Goal: Check status: Check status

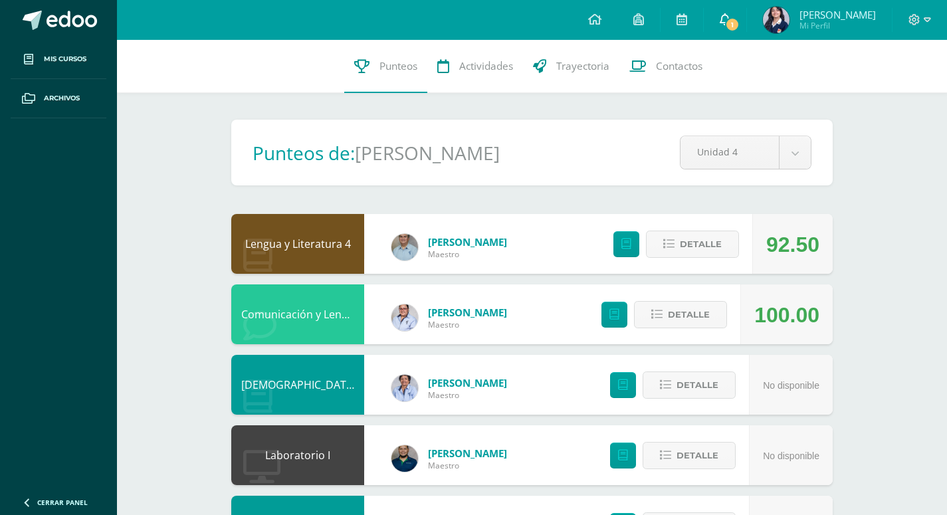
click at [730, 17] on icon at bounding box center [725, 19] width 11 height 12
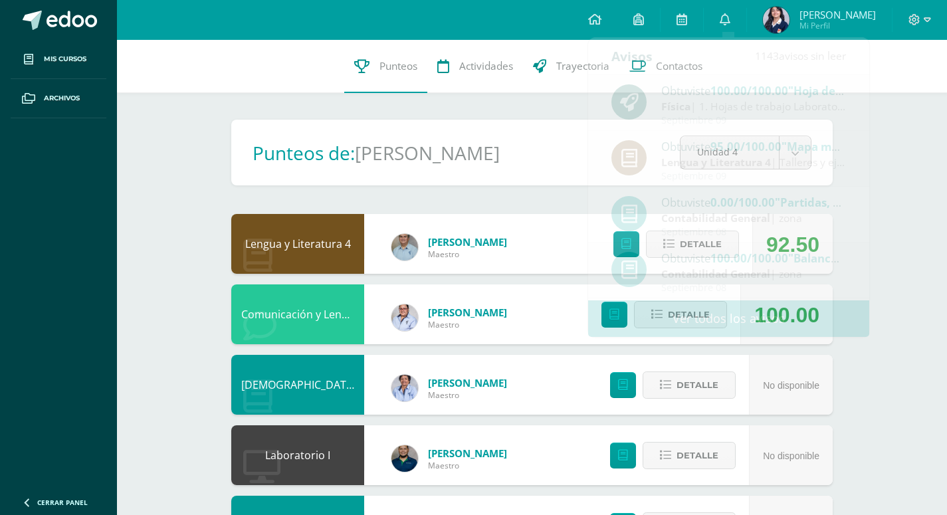
click at [459, 15] on div "Configuración Cerrar sesión [PERSON_NAME] Mi Perfil 1 0 Mis accesos directos Aú…" at bounding box center [532, 20] width 830 height 40
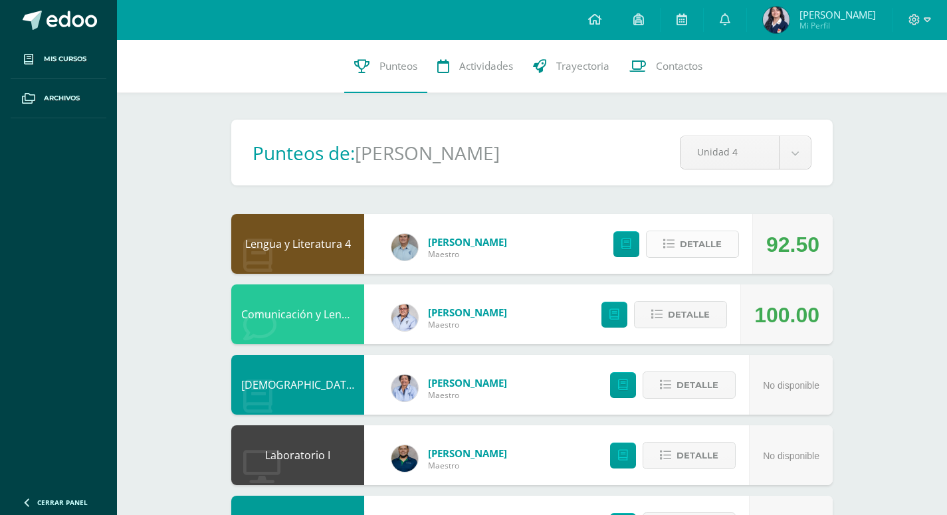
click at [690, 247] on span "Detalle" at bounding box center [701, 244] width 42 height 25
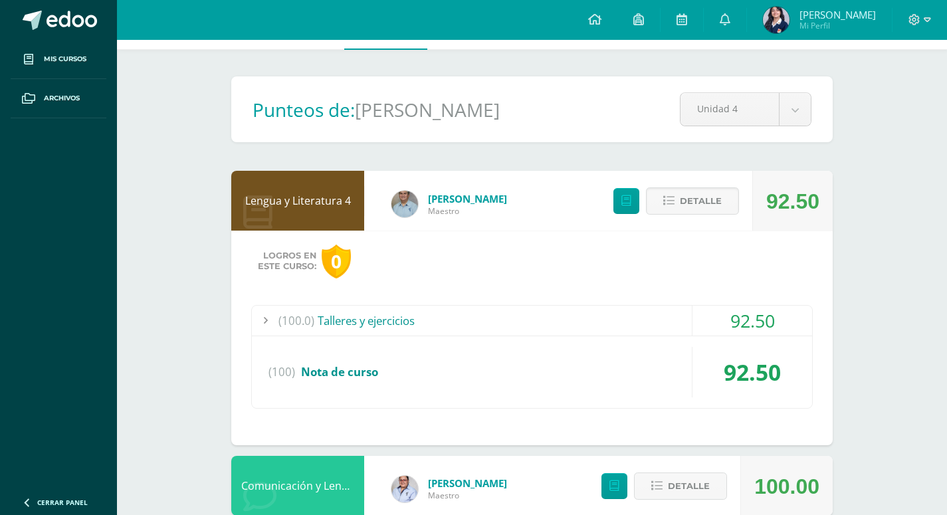
scroll to position [133, 0]
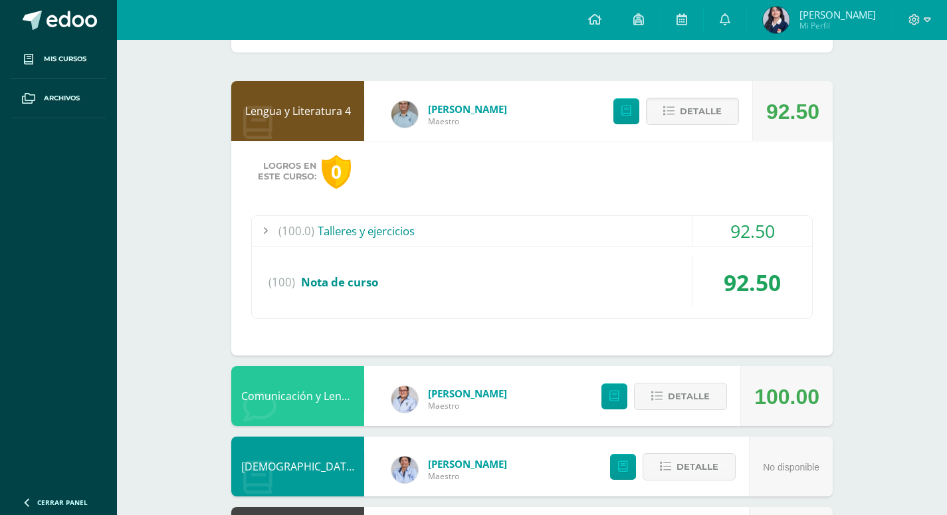
click at [266, 229] on div at bounding box center [265, 231] width 27 height 30
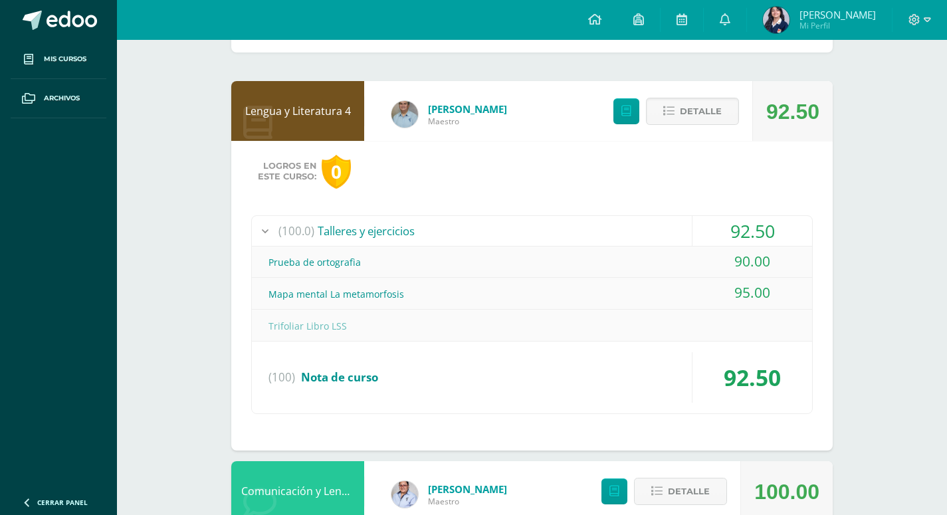
click at [263, 230] on div at bounding box center [265, 231] width 27 height 30
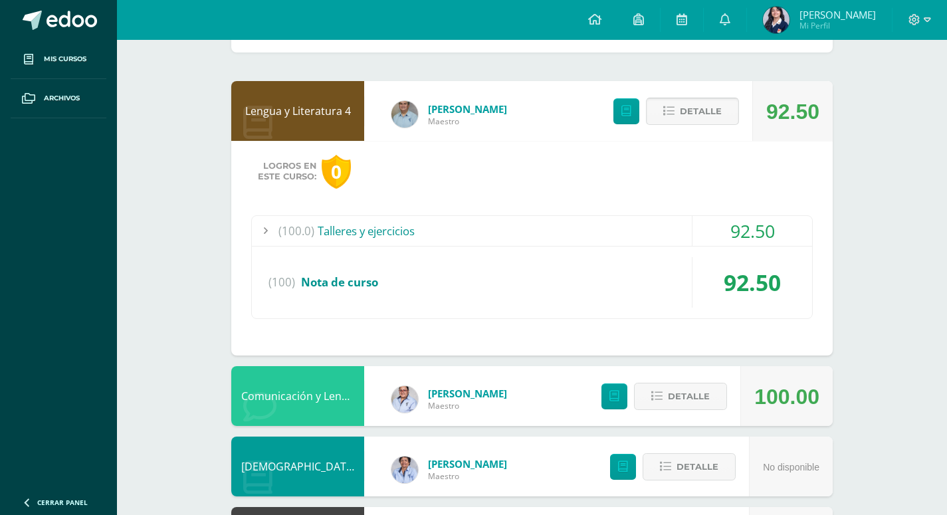
click at [714, 107] on span "Detalle" at bounding box center [701, 111] width 42 height 25
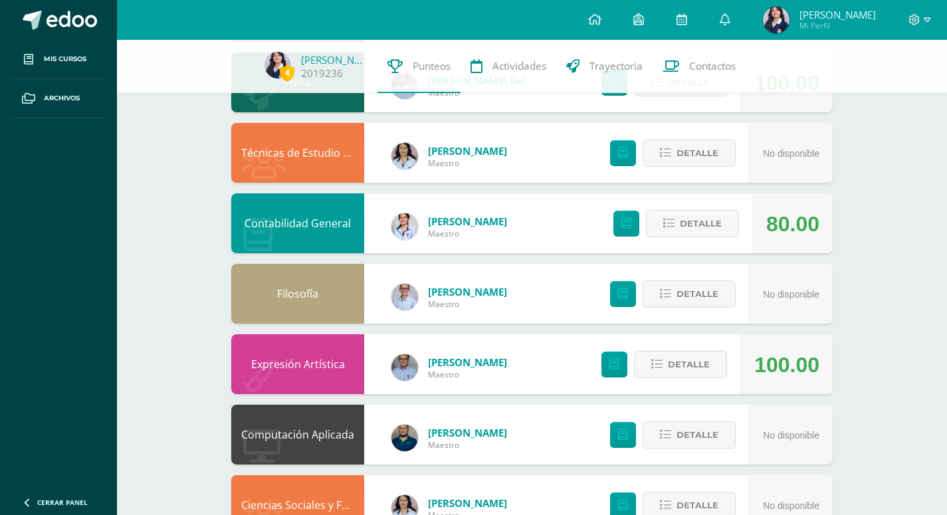
scroll to position [665, 0]
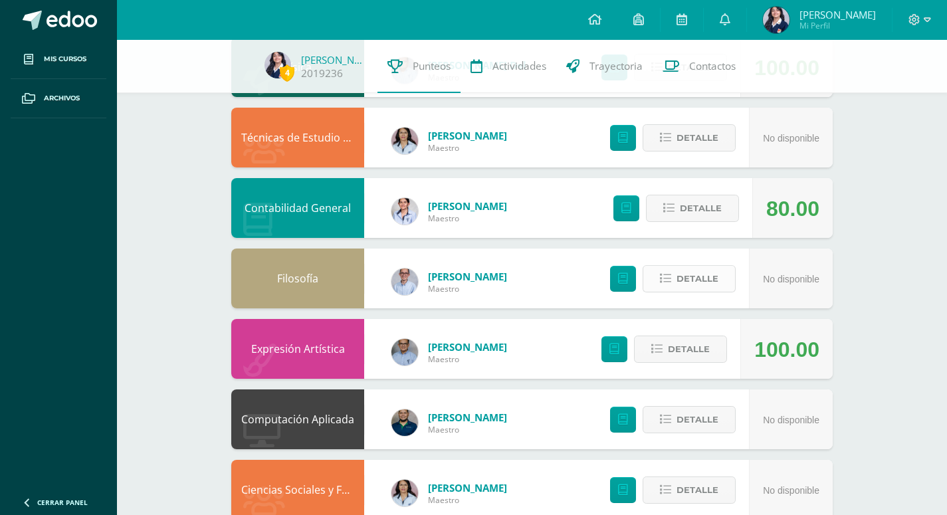
click at [664, 279] on icon at bounding box center [665, 278] width 11 height 11
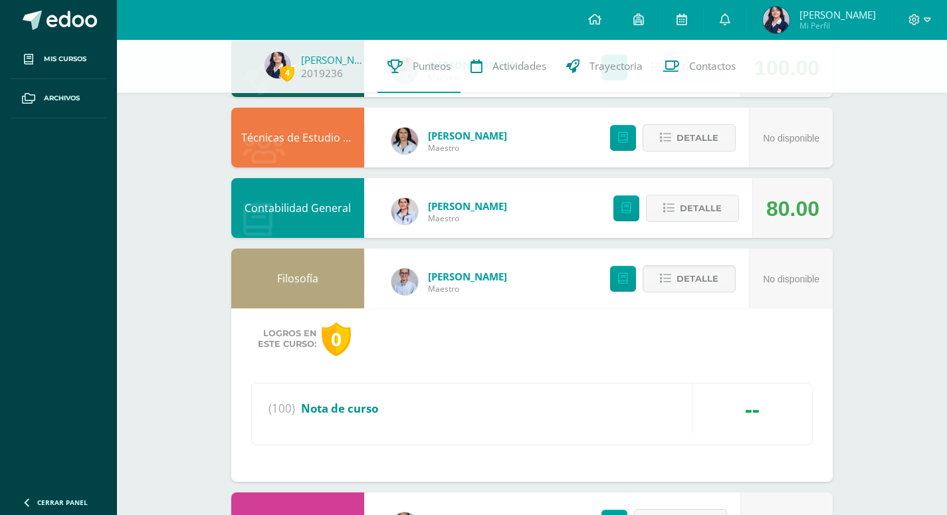
click at [315, 410] on span "Nota de curso" at bounding box center [339, 408] width 77 height 15
click at [682, 282] on span "Detalle" at bounding box center [698, 279] width 42 height 25
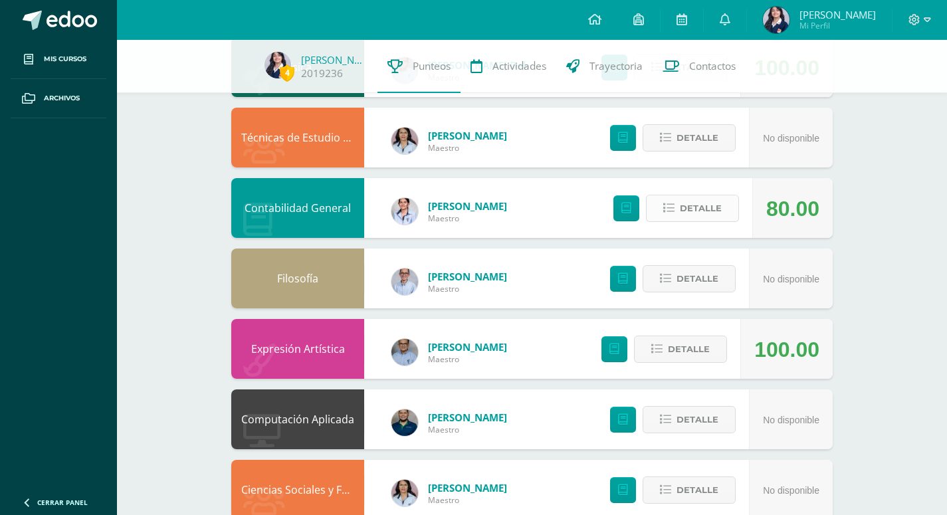
click at [691, 205] on span "Detalle" at bounding box center [701, 208] width 42 height 25
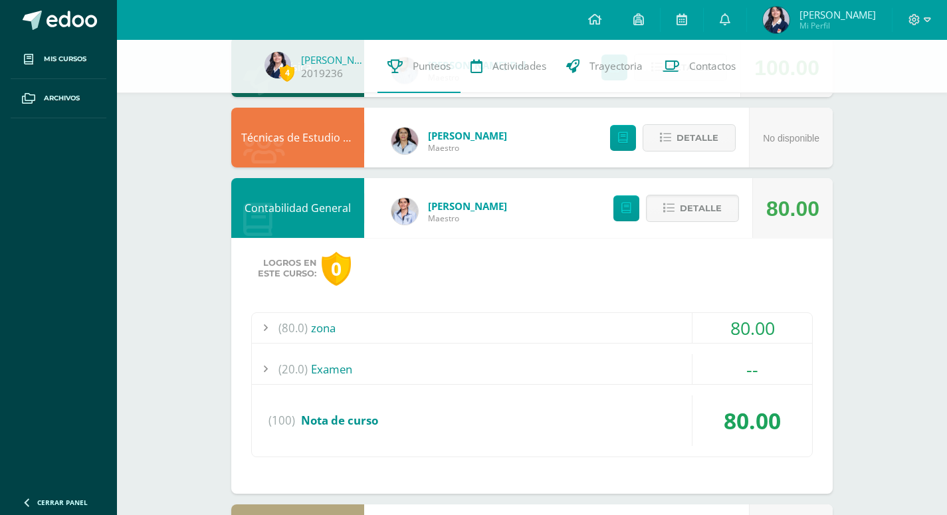
click at [269, 326] on div at bounding box center [265, 328] width 27 height 30
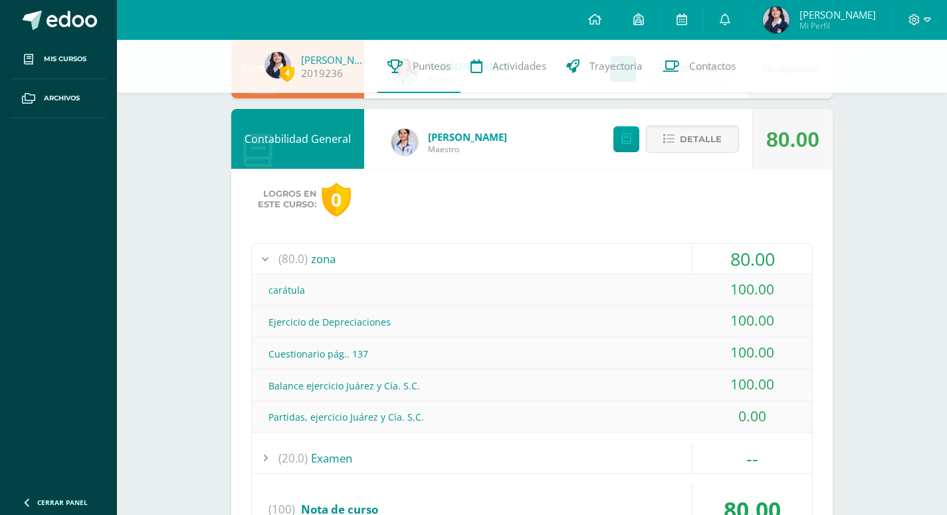
scroll to position [798, 0]
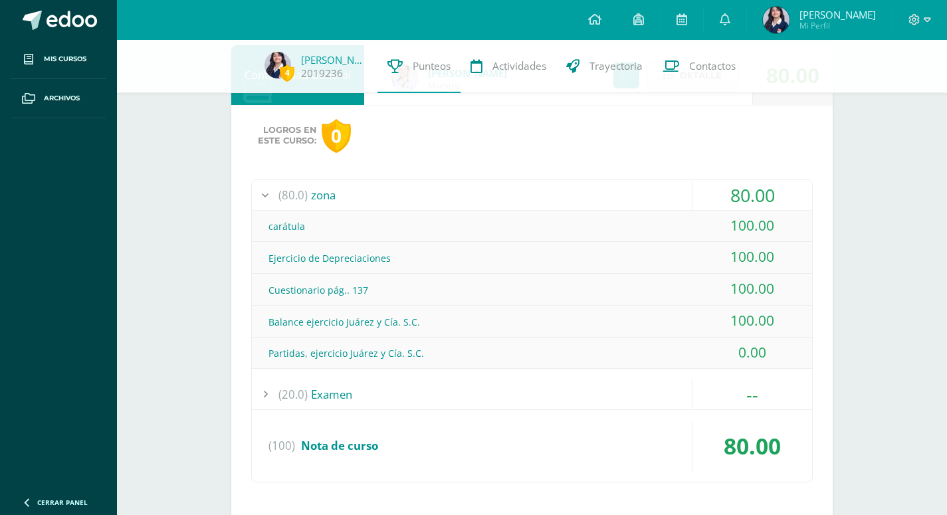
click at [263, 193] on div at bounding box center [265, 195] width 27 height 30
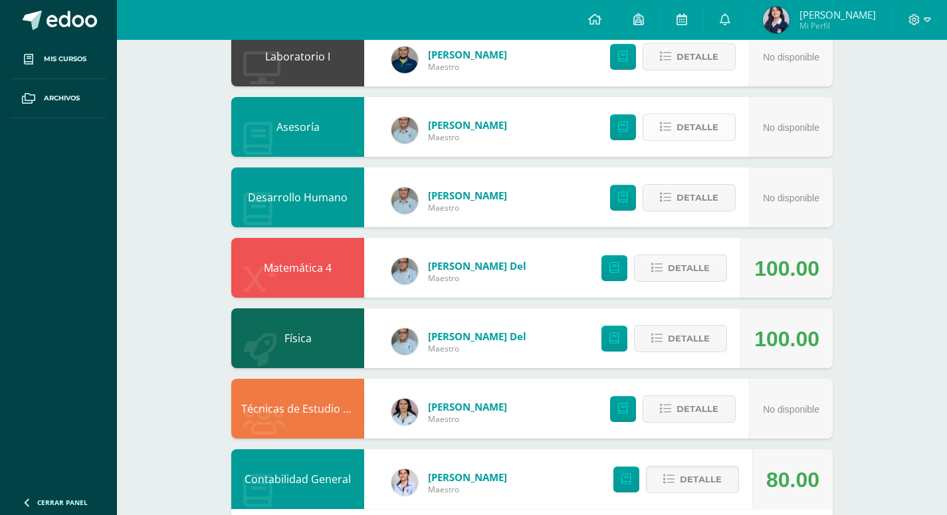
scroll to position [0, 0]
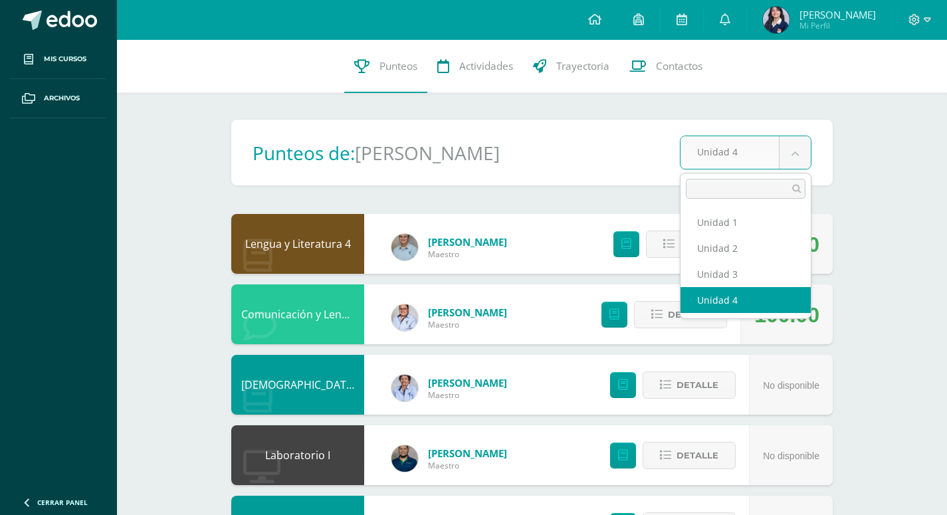
drag, startPoint x: 802, startPoint y: 158, endPoint x: 763, endPoint y: 112, distance: 60.4
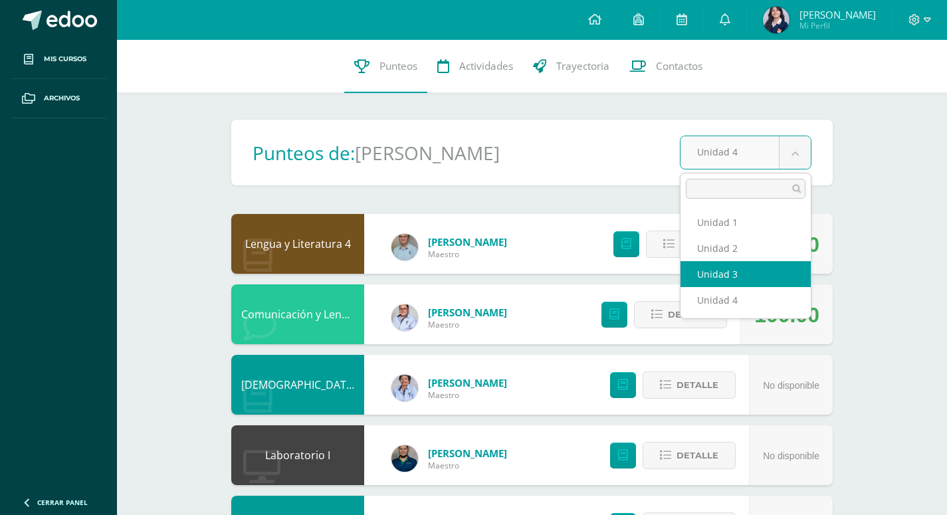
select select "Unidad 3"
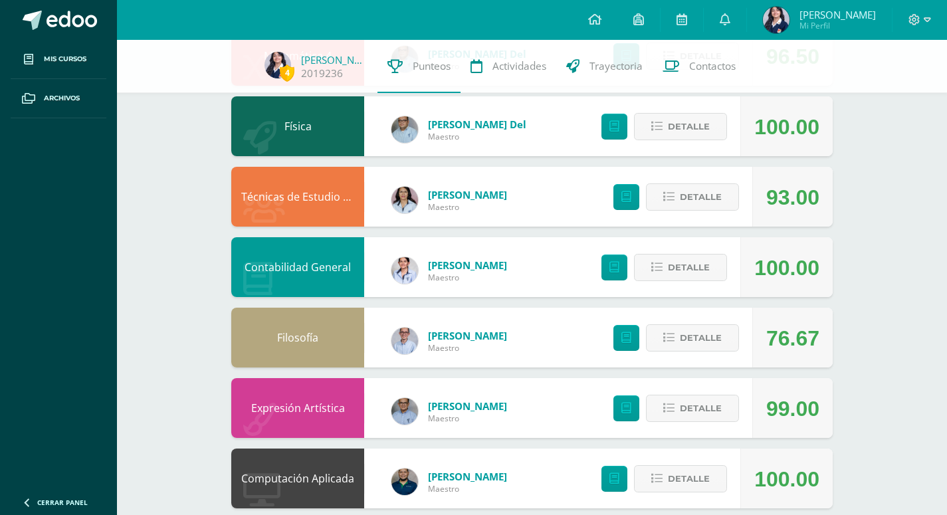
scroll to position [598, 0]
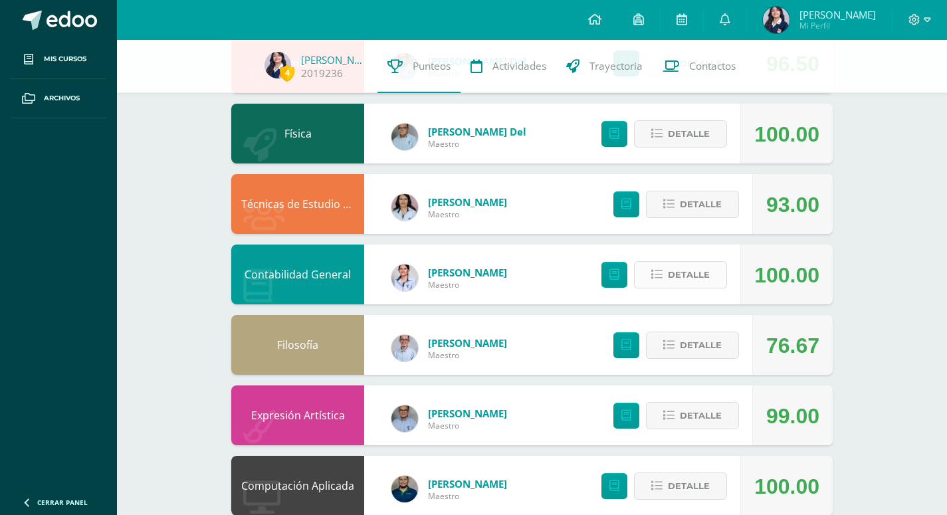
click at [675, 277] on span "Detalle" at bounding box center [689, 275] width 42 height 25
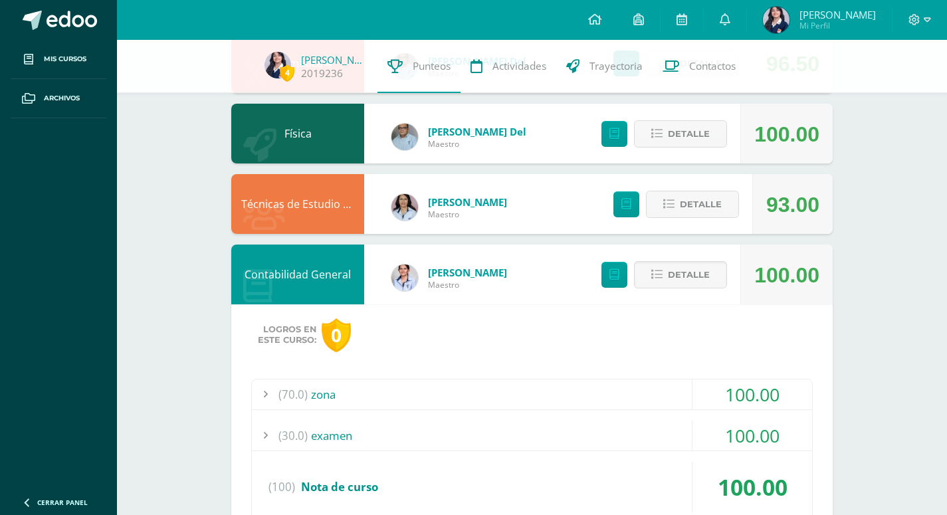
drag, startPoint x: 265, startPoint y: 395, endPoint x: 639, endPoint y: 397, distance: 374.3
click at [265, 394] on div at bounding box center [265, 395] width 27 height 30
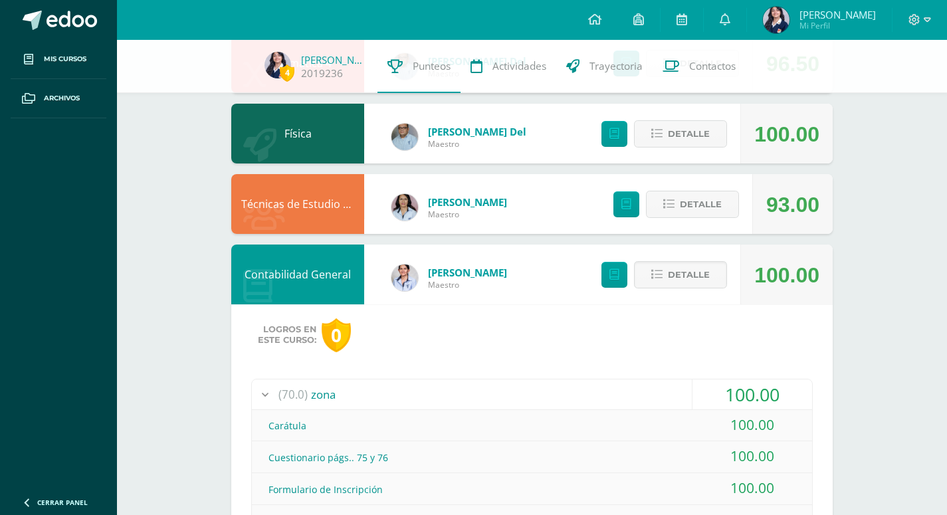
click at [267, 395] on div at bounding box center [265, 395] width 27 height 30
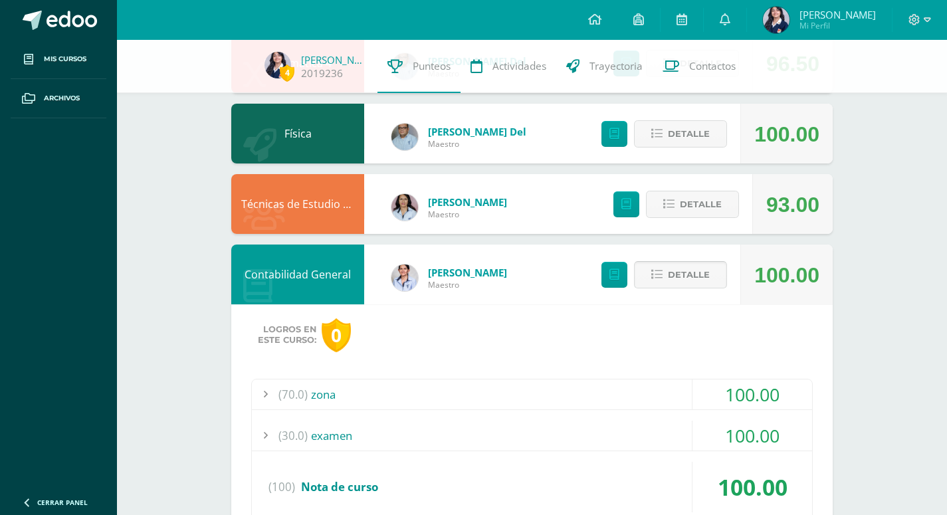
click at [697, 275] on span "Detalle" at bounding box center [689, 275] width 42 height 25
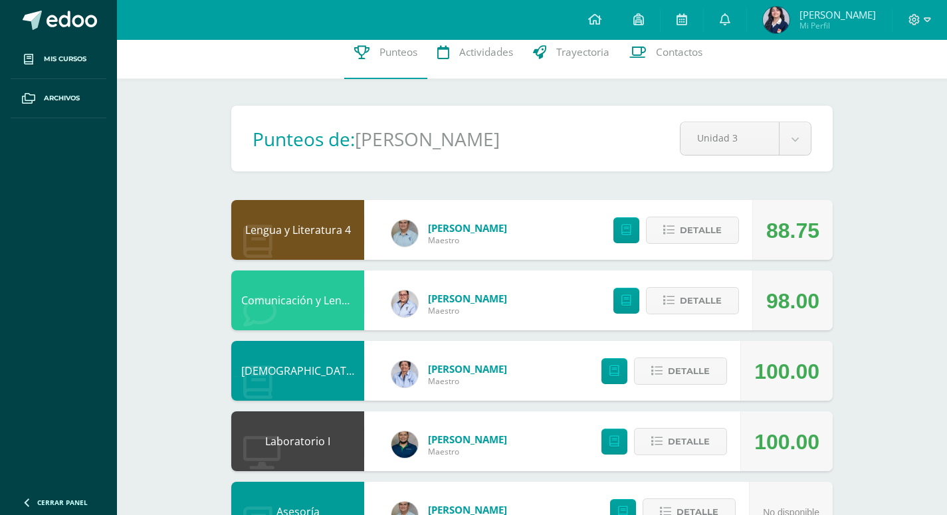
scroll to position [0, 0]
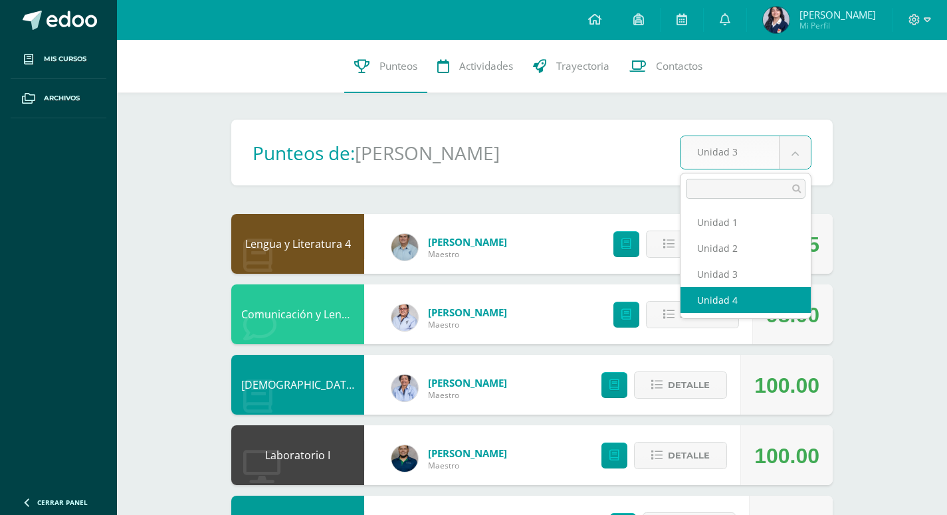
select select "Unidad 4"
